Goal: Find specific page/section: Find specific page/section

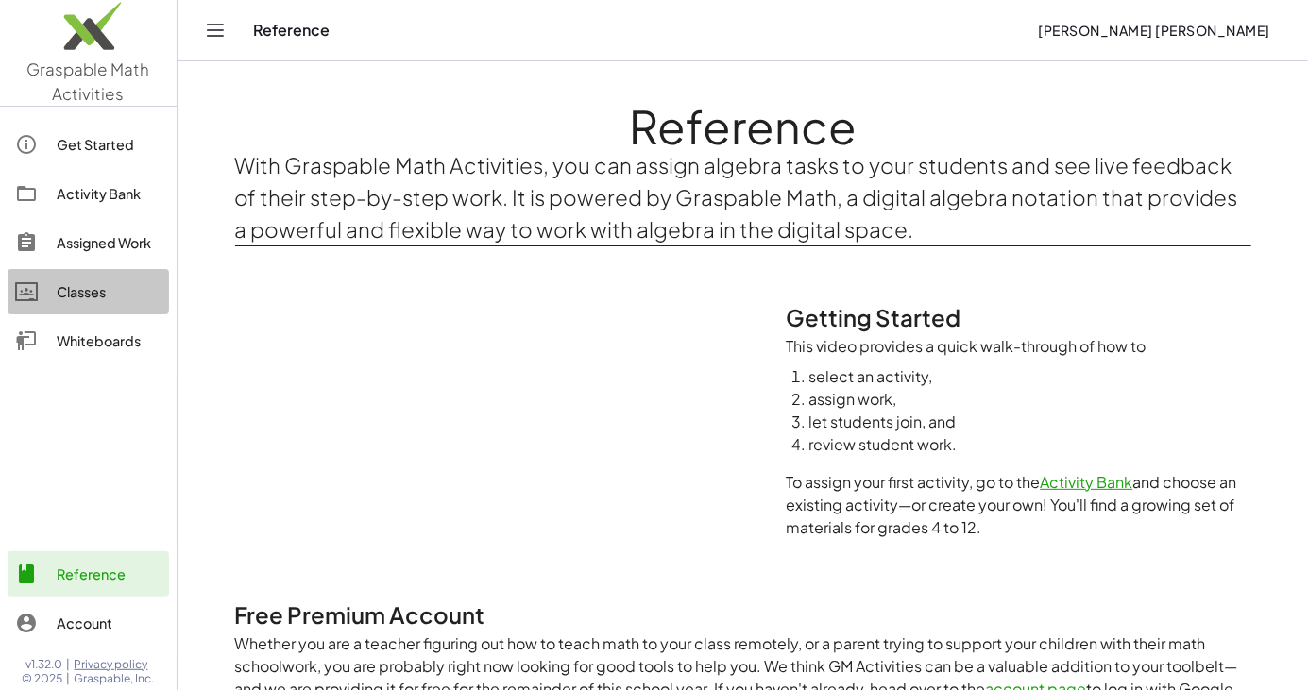
click at [76, 291] on div "Classes" at bounding box center [109, 292] width 105 height 23
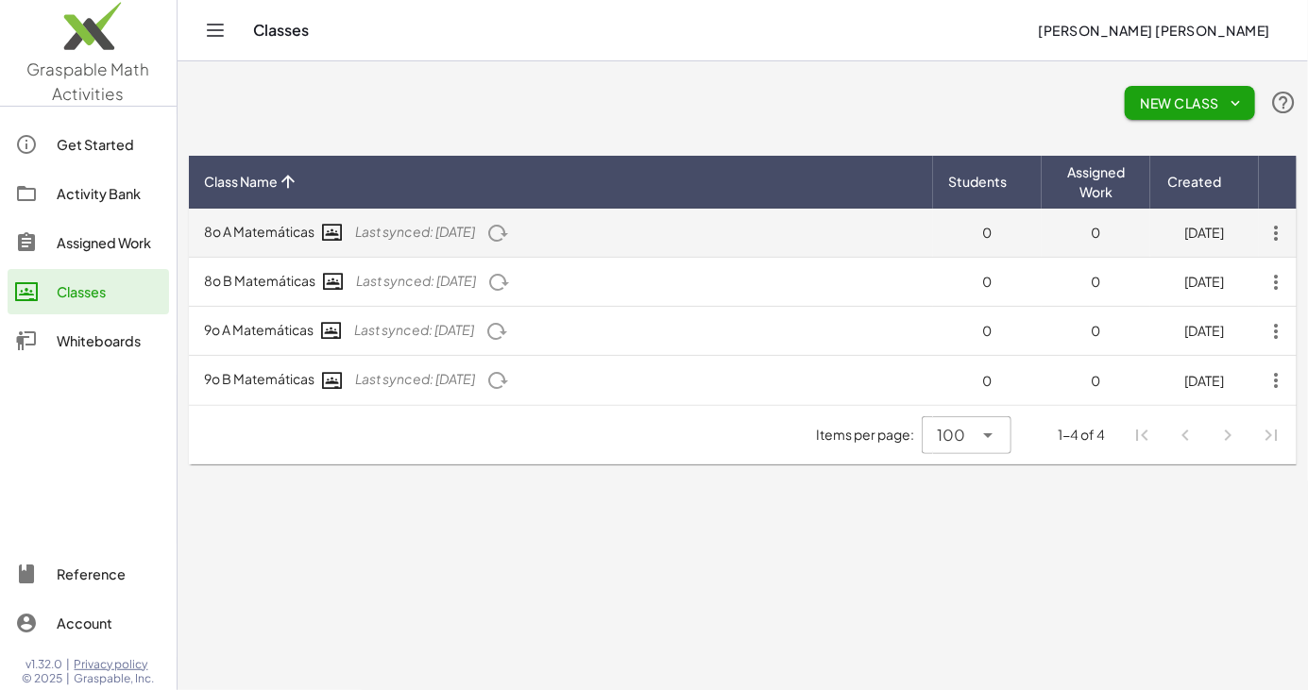
click at [509, 230] on icon "button" at bounding box center [497, 233] width 23 height 23
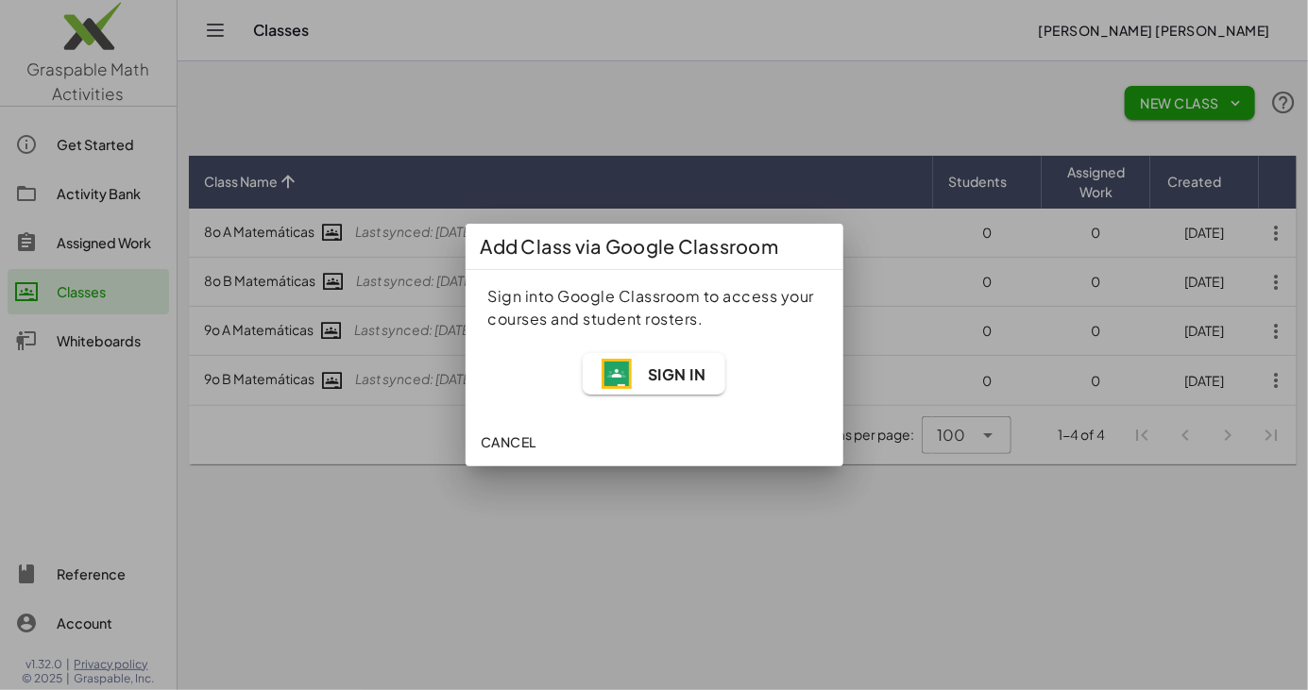
click at [687, 377] on span "Sign In" at bounding box center [676, 375] width 59 height 20
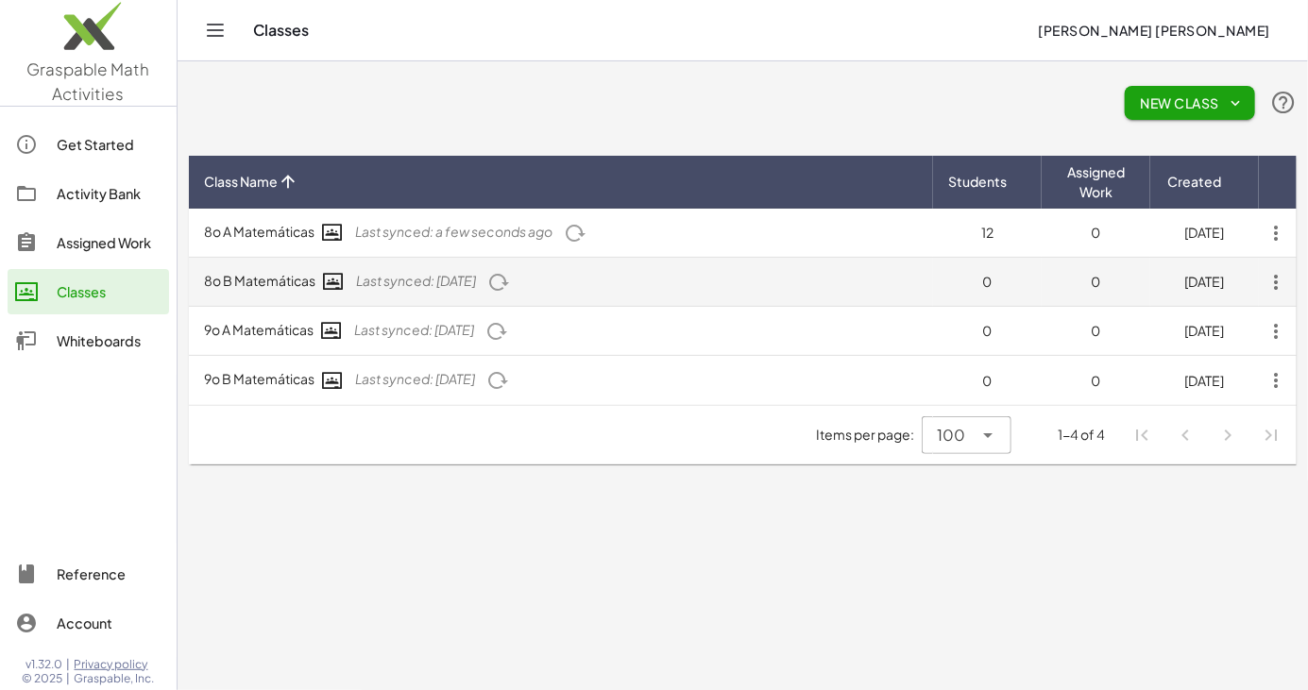
click at [510, 282] on icon "button" at bounding box center [498, 282] width 23 height 23
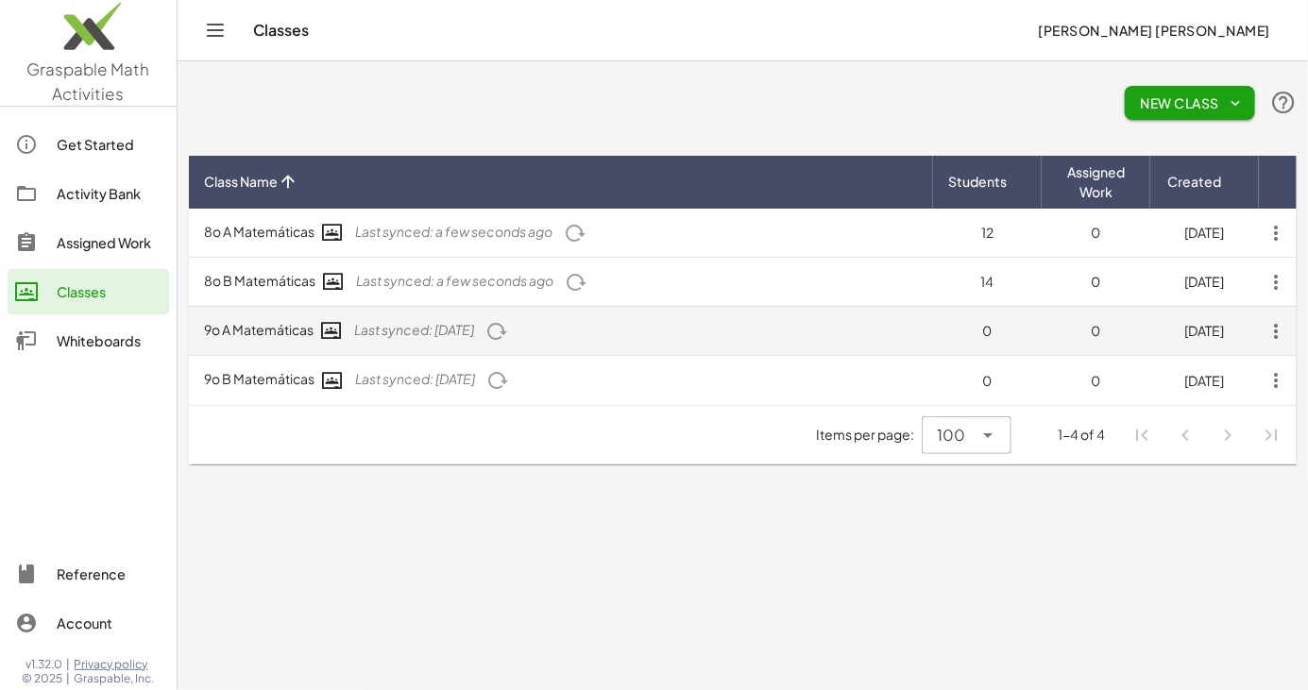
click at [508, 332] on icon "button" at bounding box center [496, 331] width 23 height 23
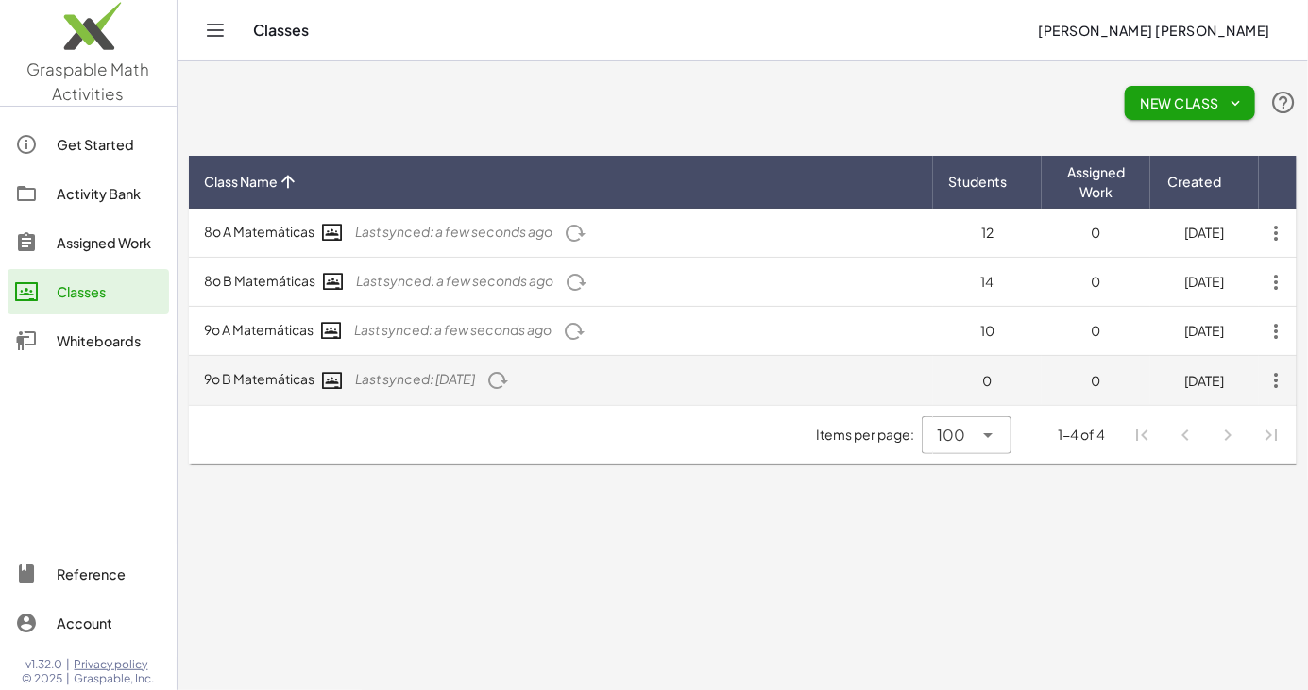
click at [509, 375] on icon "button" at bounding box center [497, 380] width 23 height 23
